Goal: Information Seeking & Learning: Learn about a topic

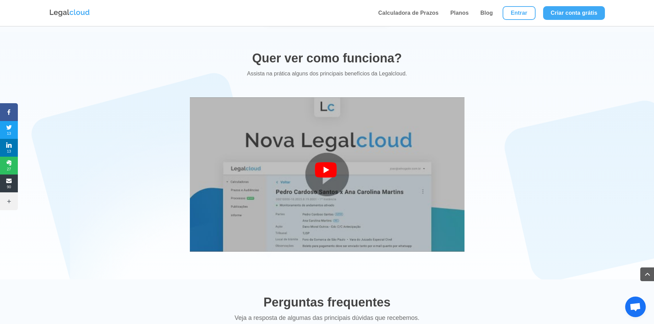
scroll to position [1167, 0]
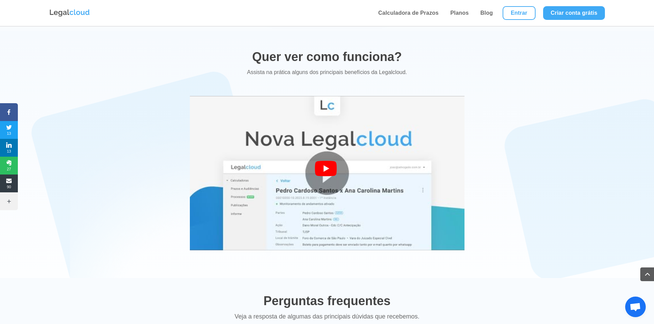
click at [326, 167] on div at bounding box center [327, 173] width 25 height 25
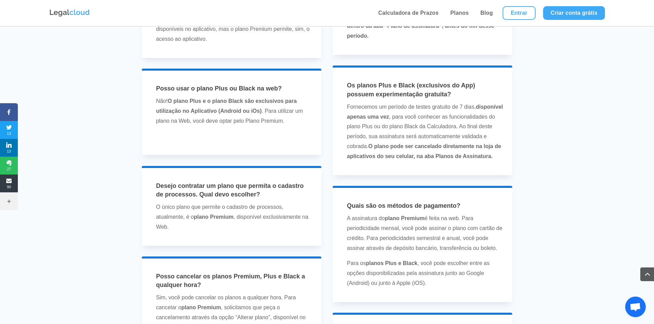
scroll to position [1613, 0]
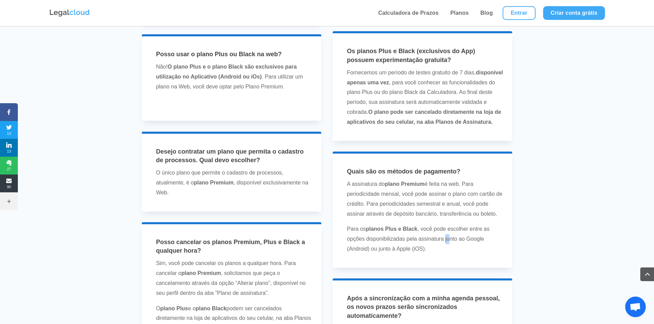
drag, startPoint x: 446, startPoint y: 245, endPoint x: 442, endPoint y: 243, distance: 4.7
click at [442, 243] on p "Para os planos Plus e Black , você pode escolher entre as opções disponibilizad…" at bounding box center [425, 239] width 156 height 30
click at [296, 265] on p "Sim, você pode cancelar os planos a qualquer hora. Para cancelar o plano Premiu…" at bounding box center [234, 281] width 156 height 45
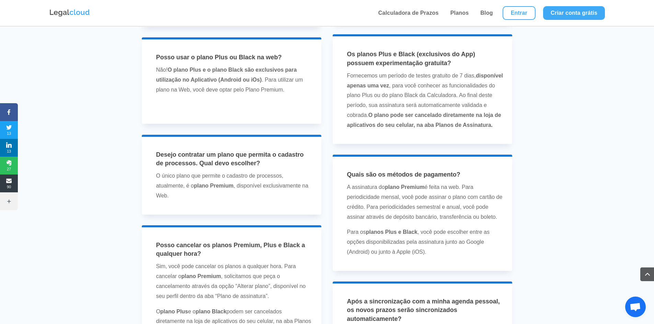
scroll to position [1504, 0]
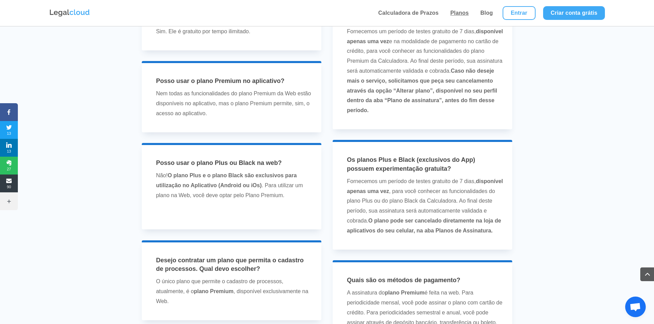
click at [460, 14] on link "Planos" at bounding box center [459, 13] width 23 height 26
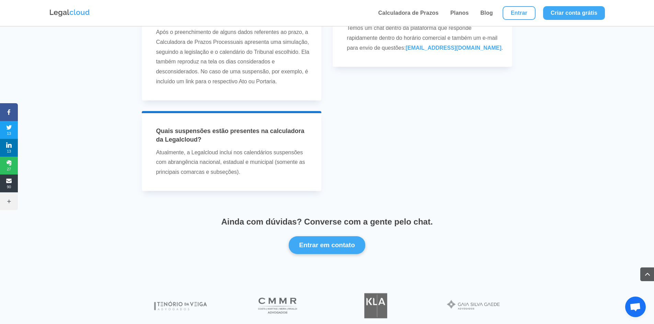
scroll to position [2087, 0]
